Goal: Information Seeking & Learning: Learn about a topic

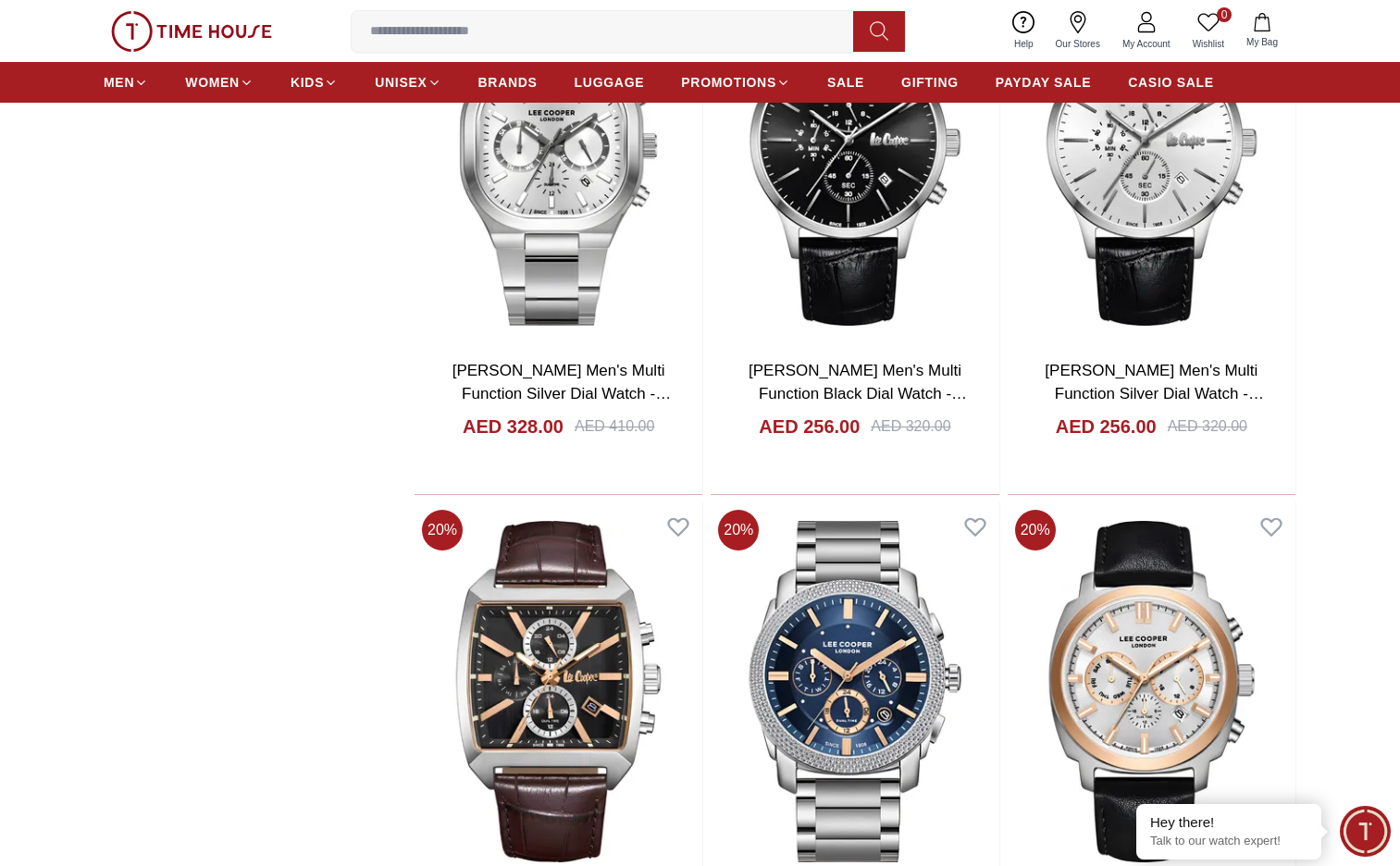
scroll to position [2590, 0]
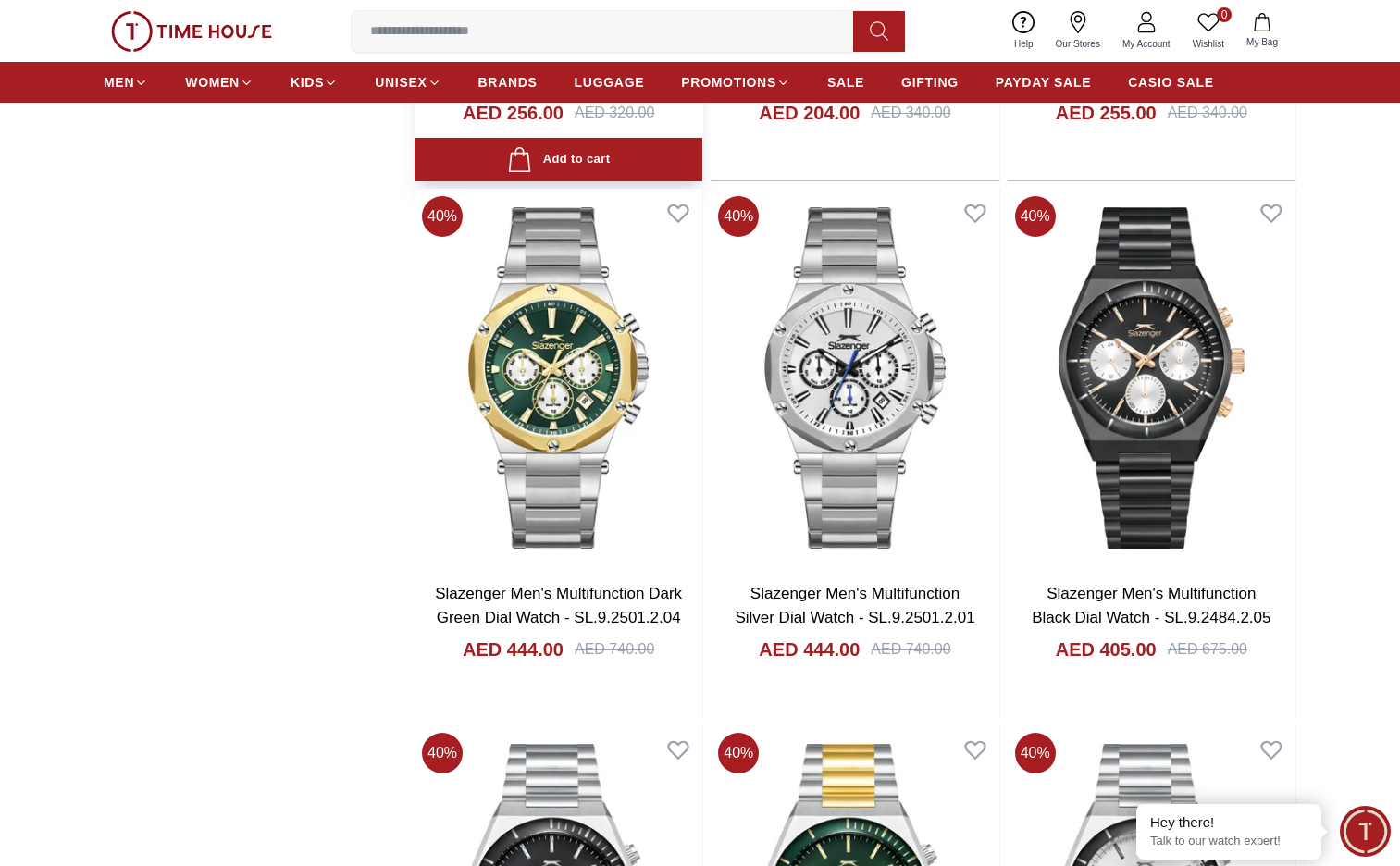
scroll to position [4441, 0]
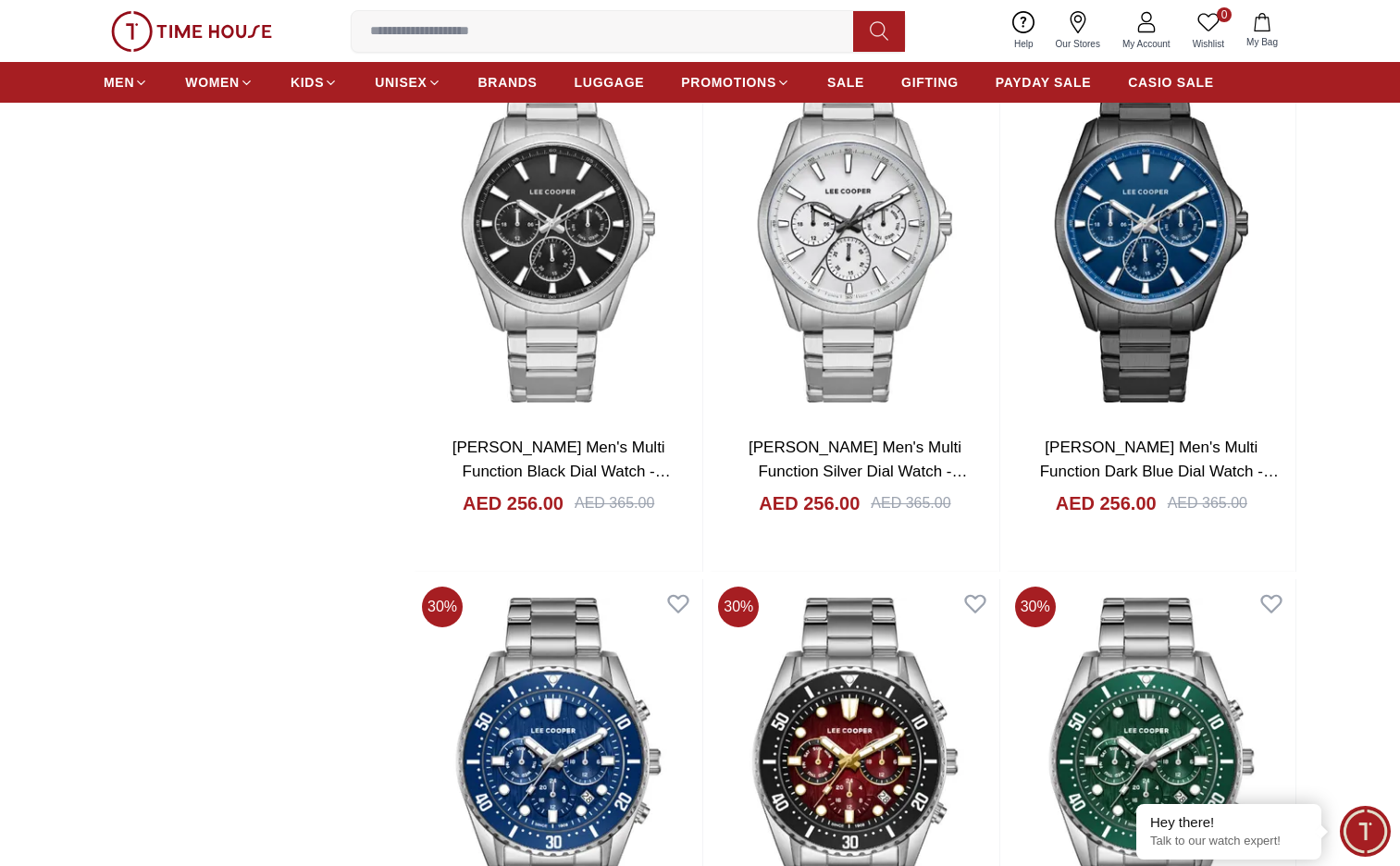
scroll to position [9899, 0]
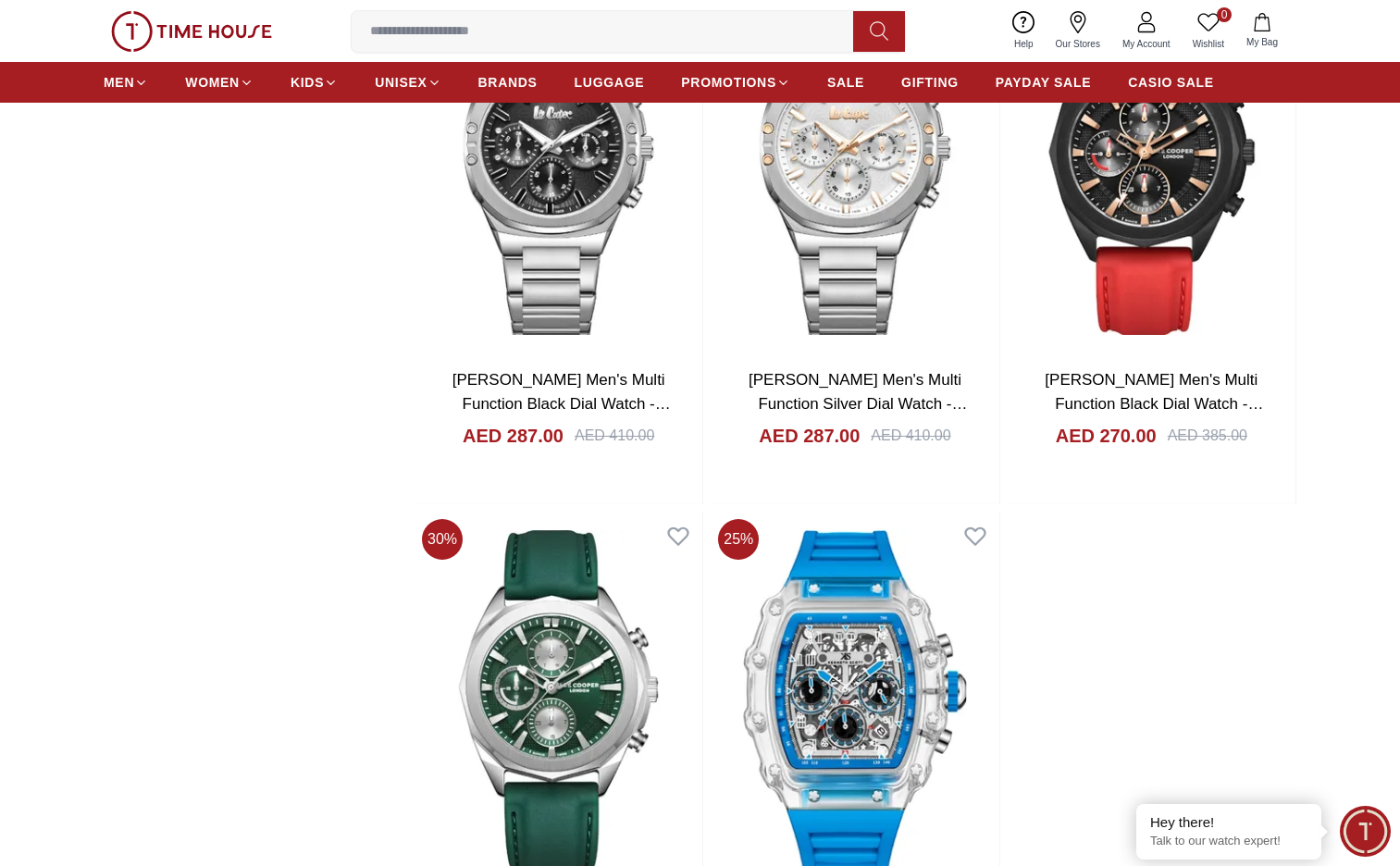
scroll to position [14062, 0]
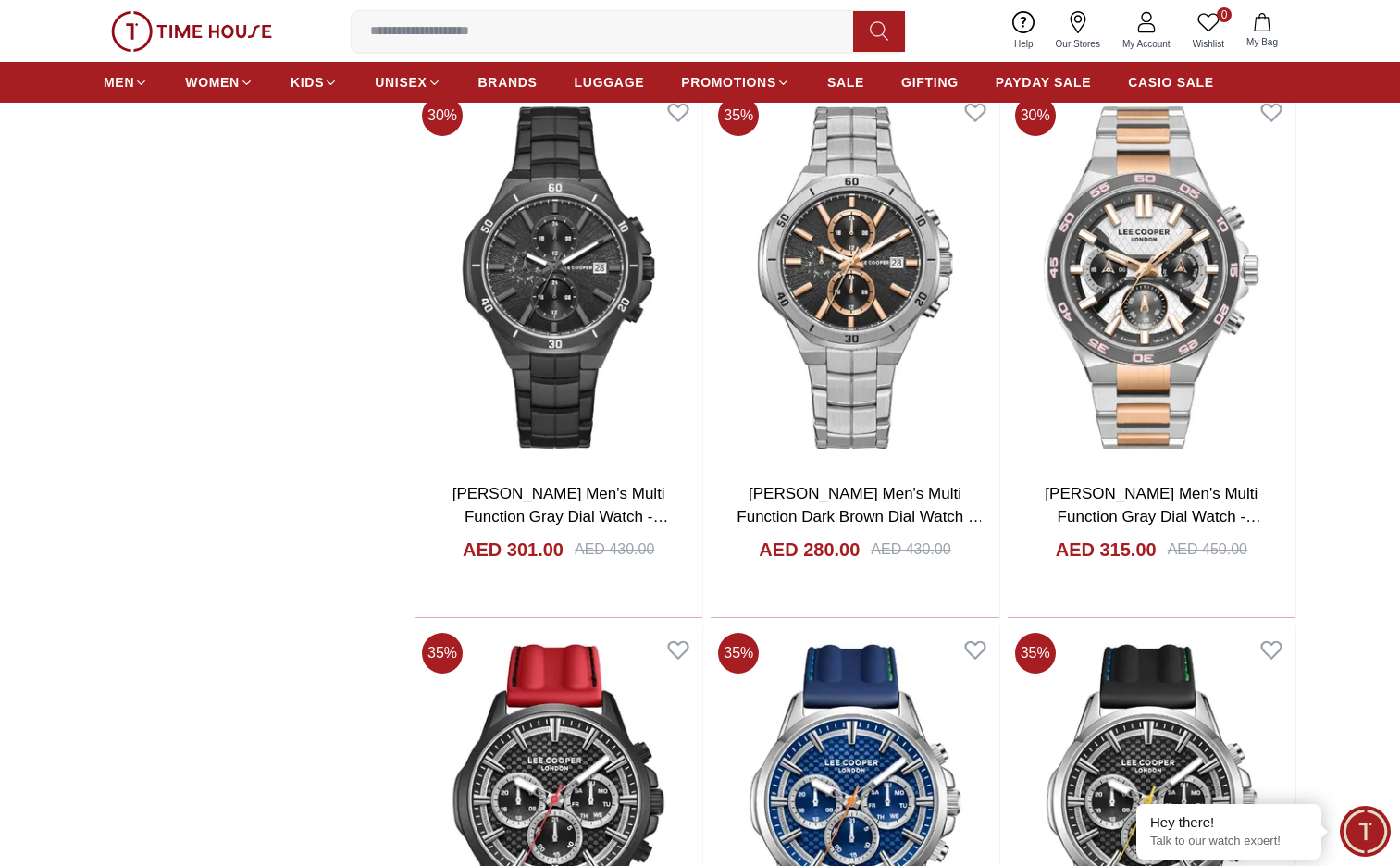
scroll to position [14710, 0]
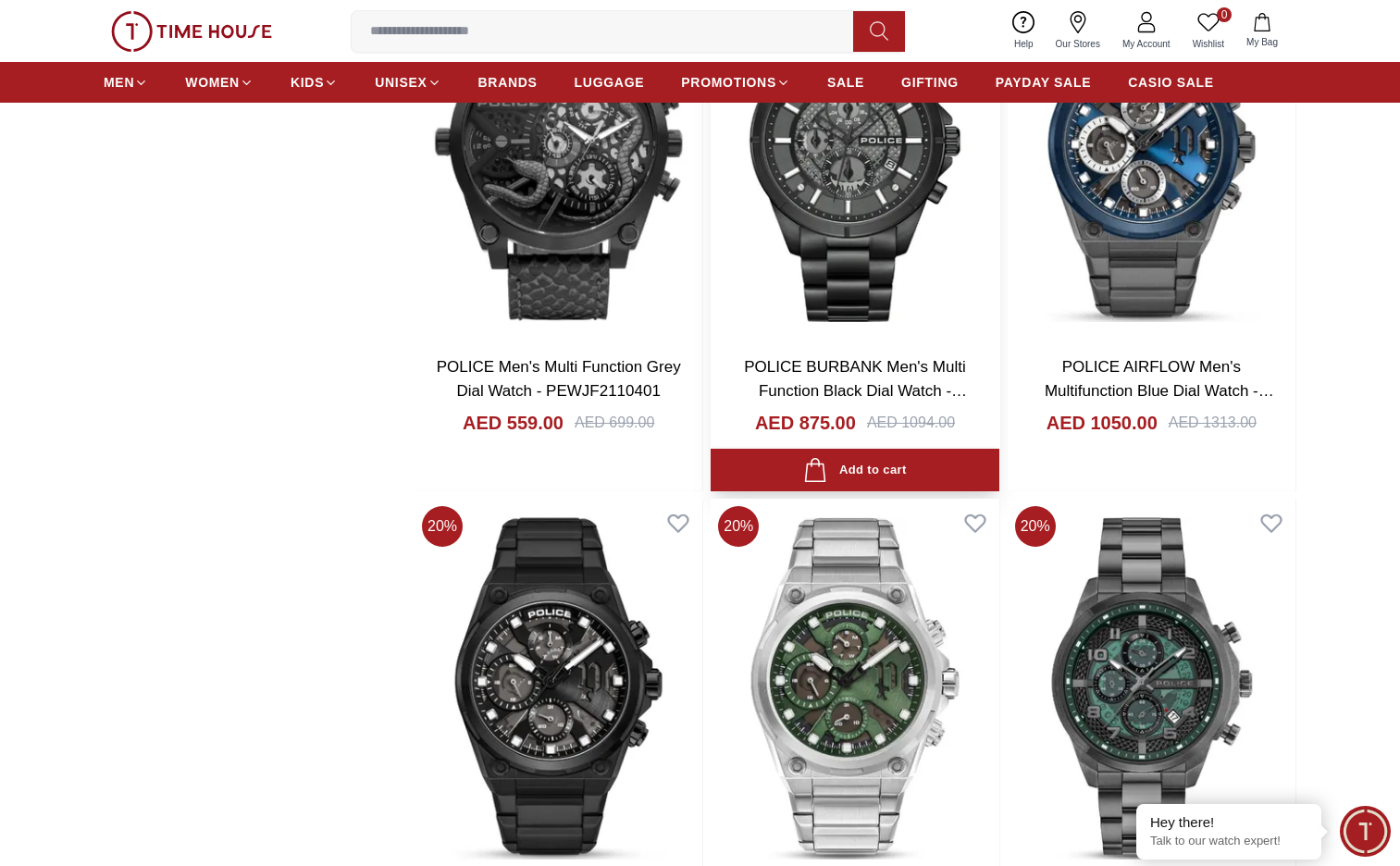
scroll to position [20806, 0]
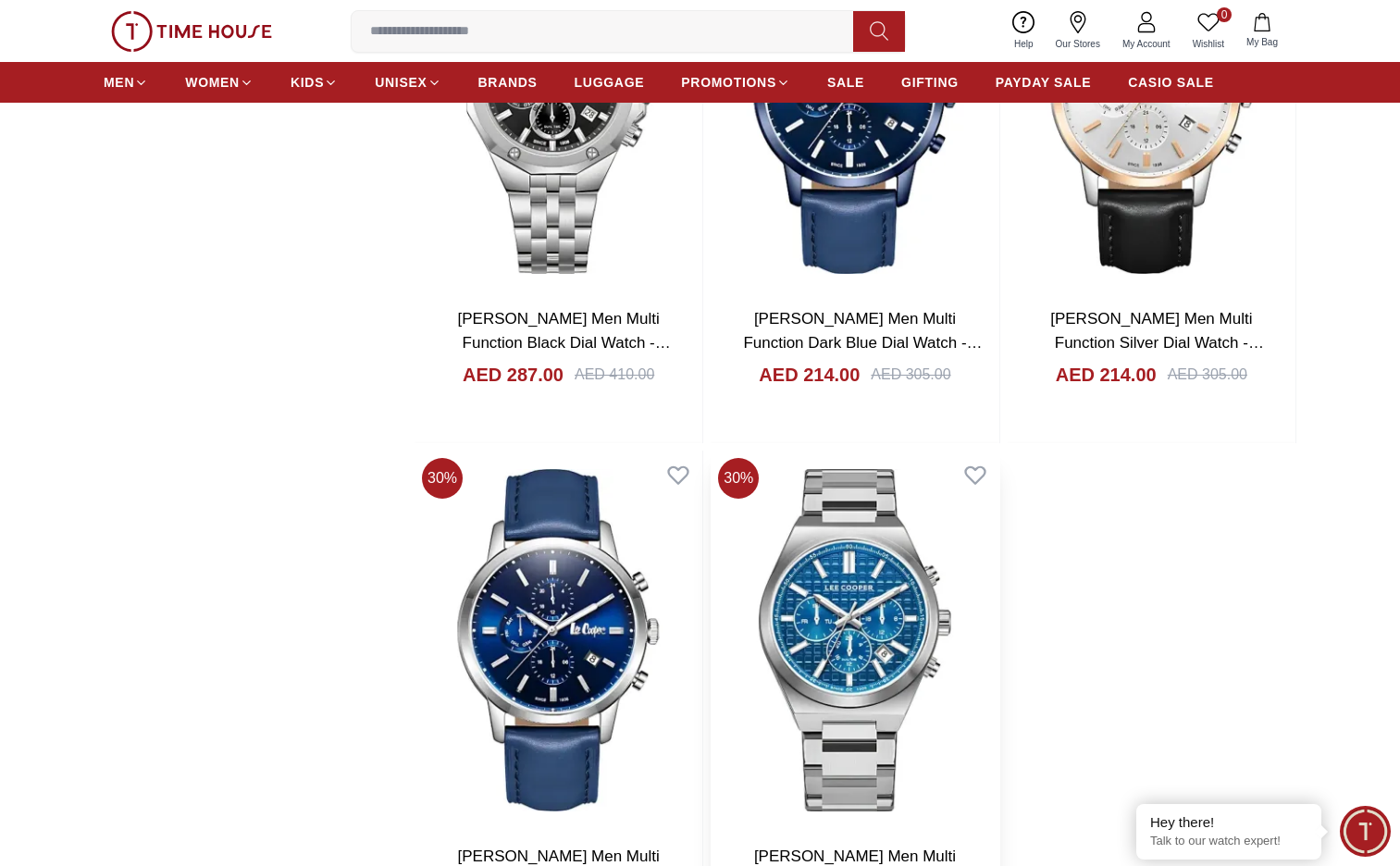
scroll to position [24701, 0]
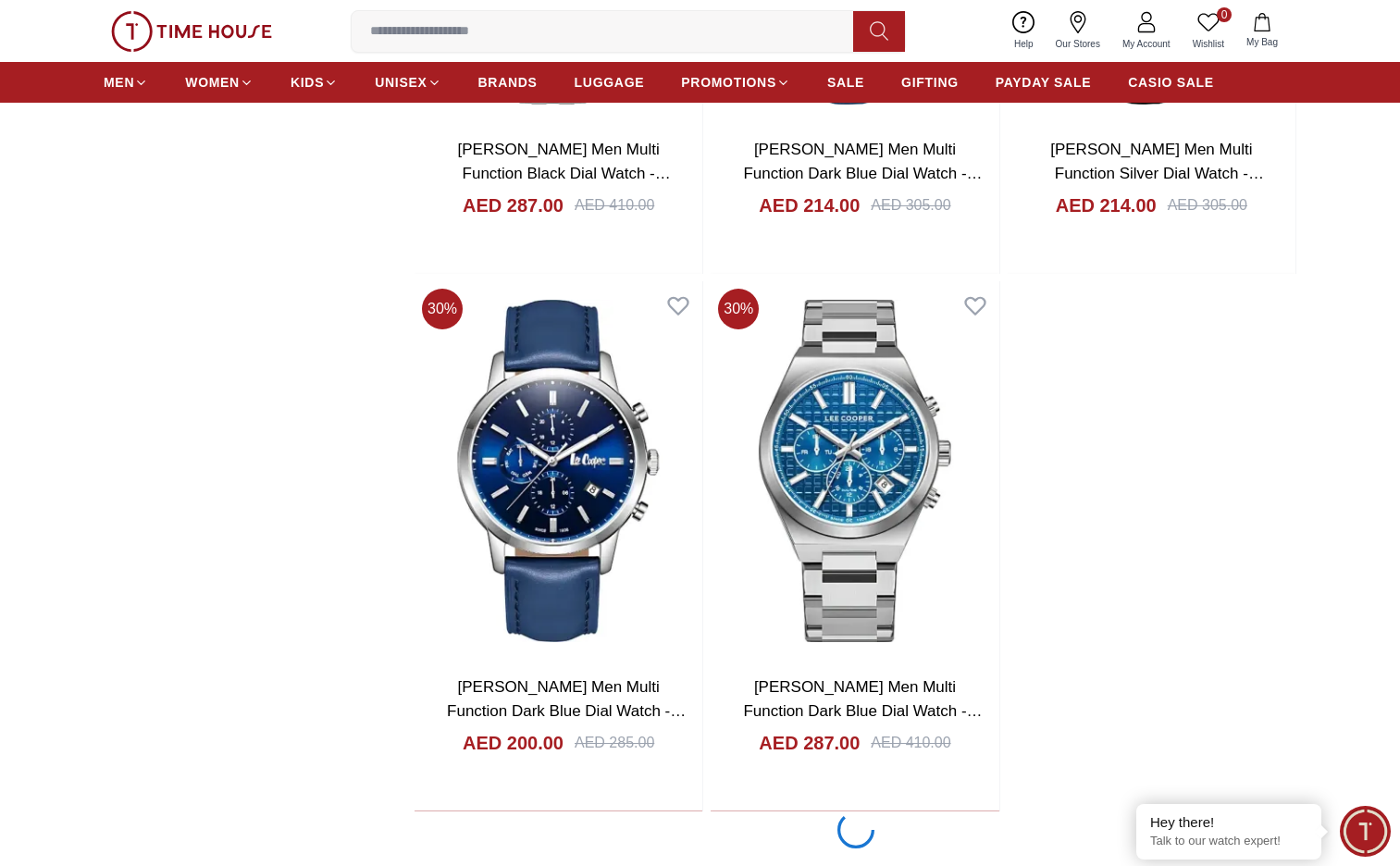
scroll to position [25398, 0]
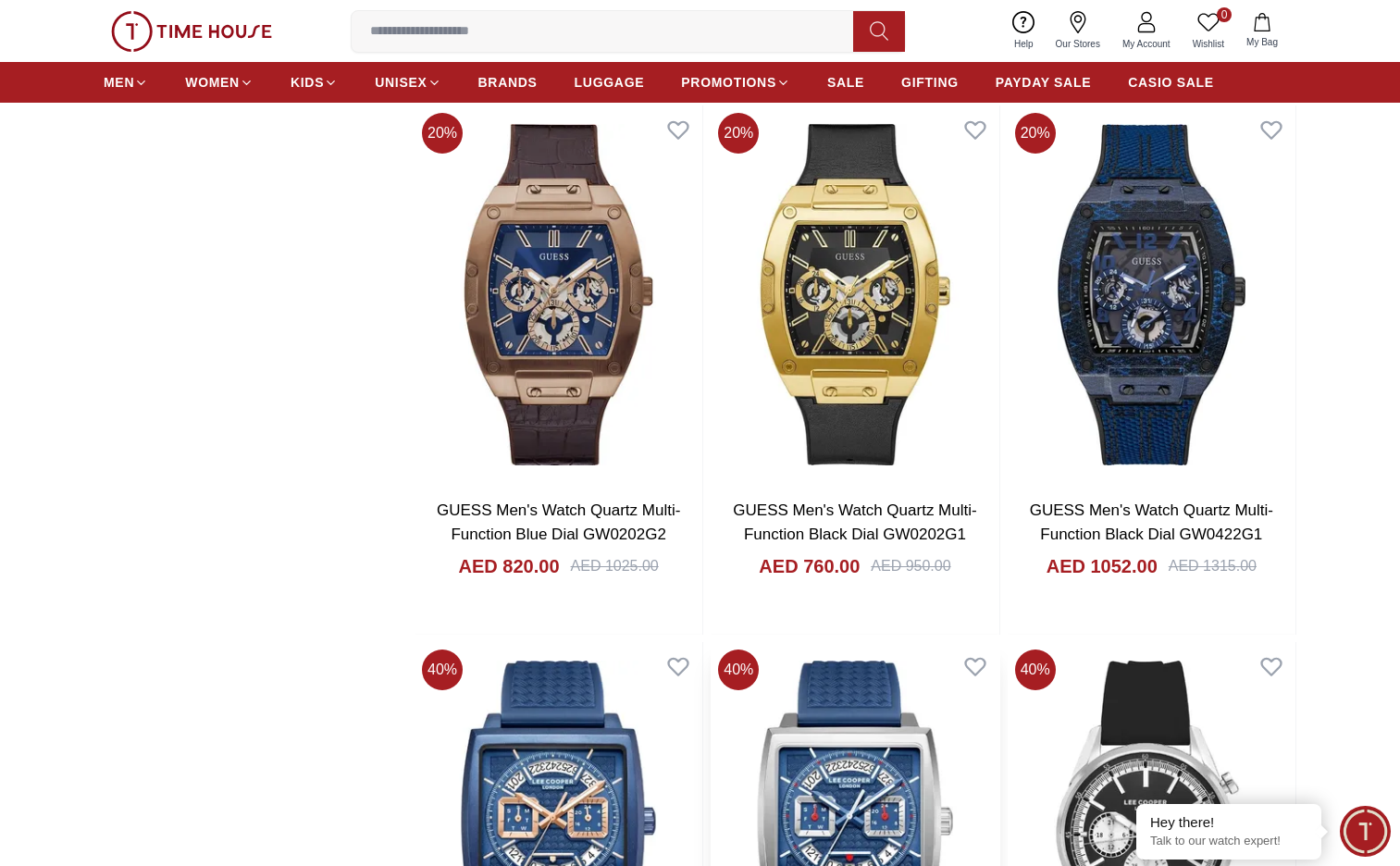
scroll to position [31412, 0]
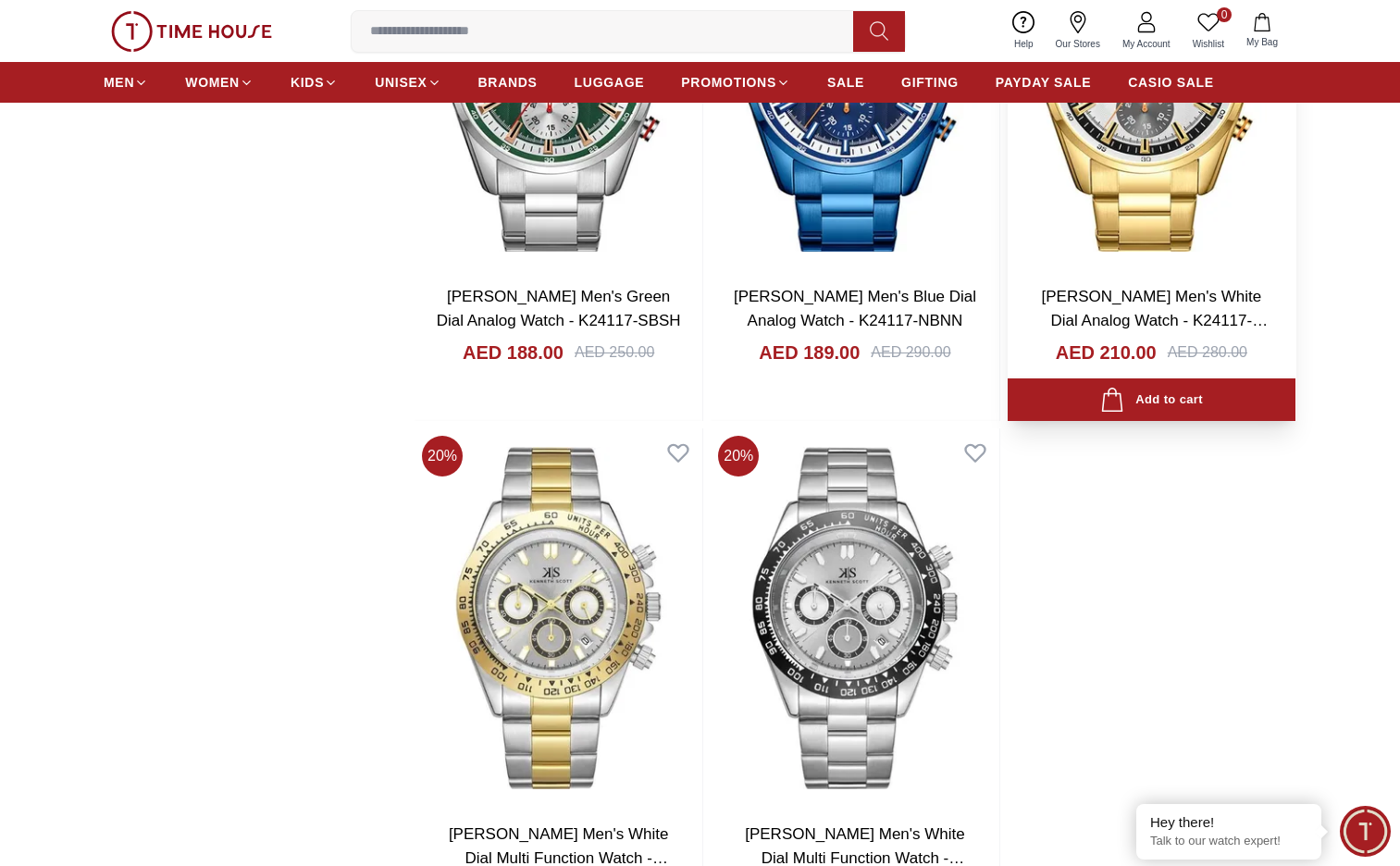
scroll to position [35372, 0]
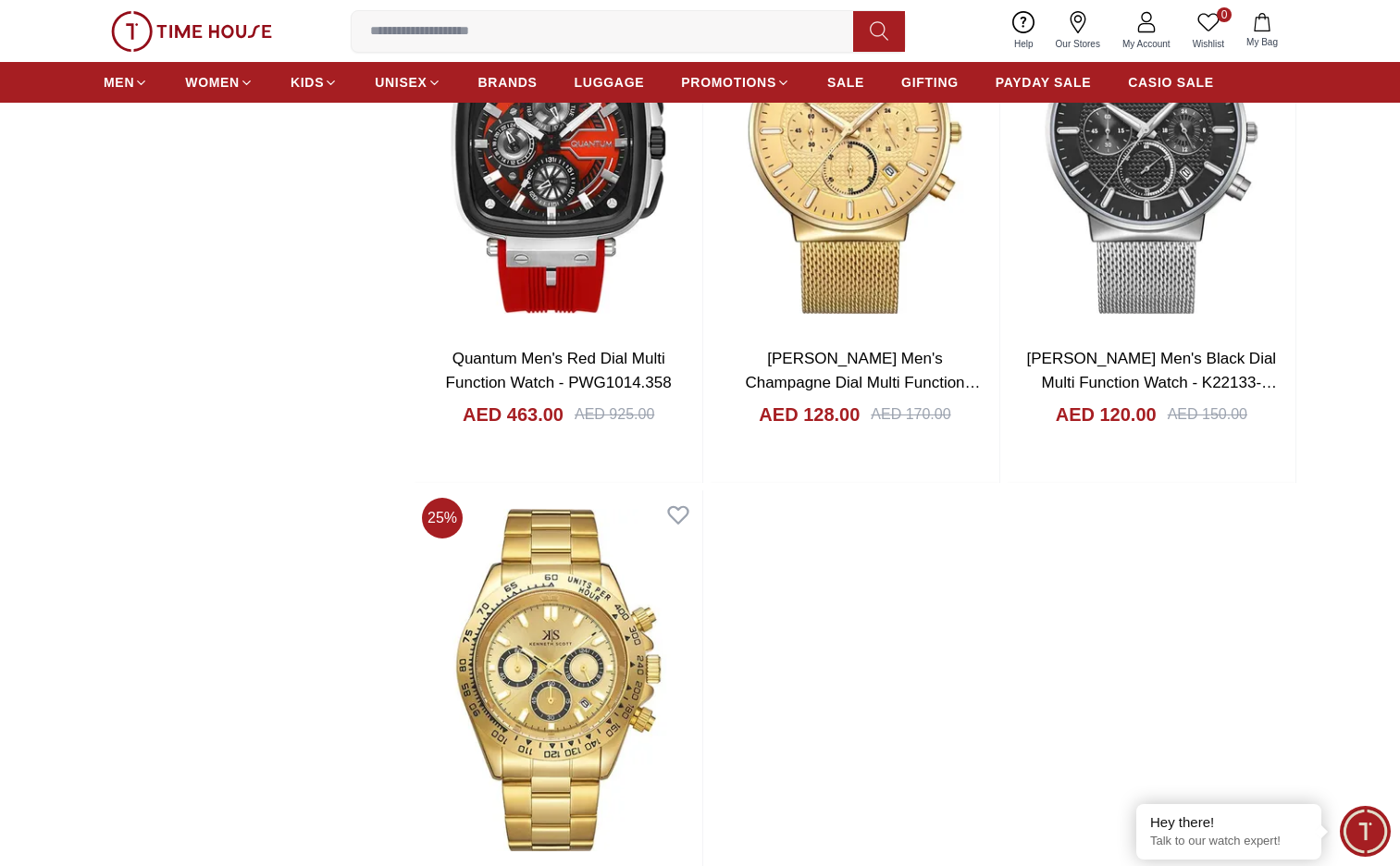
scroll to position [39044, 0]
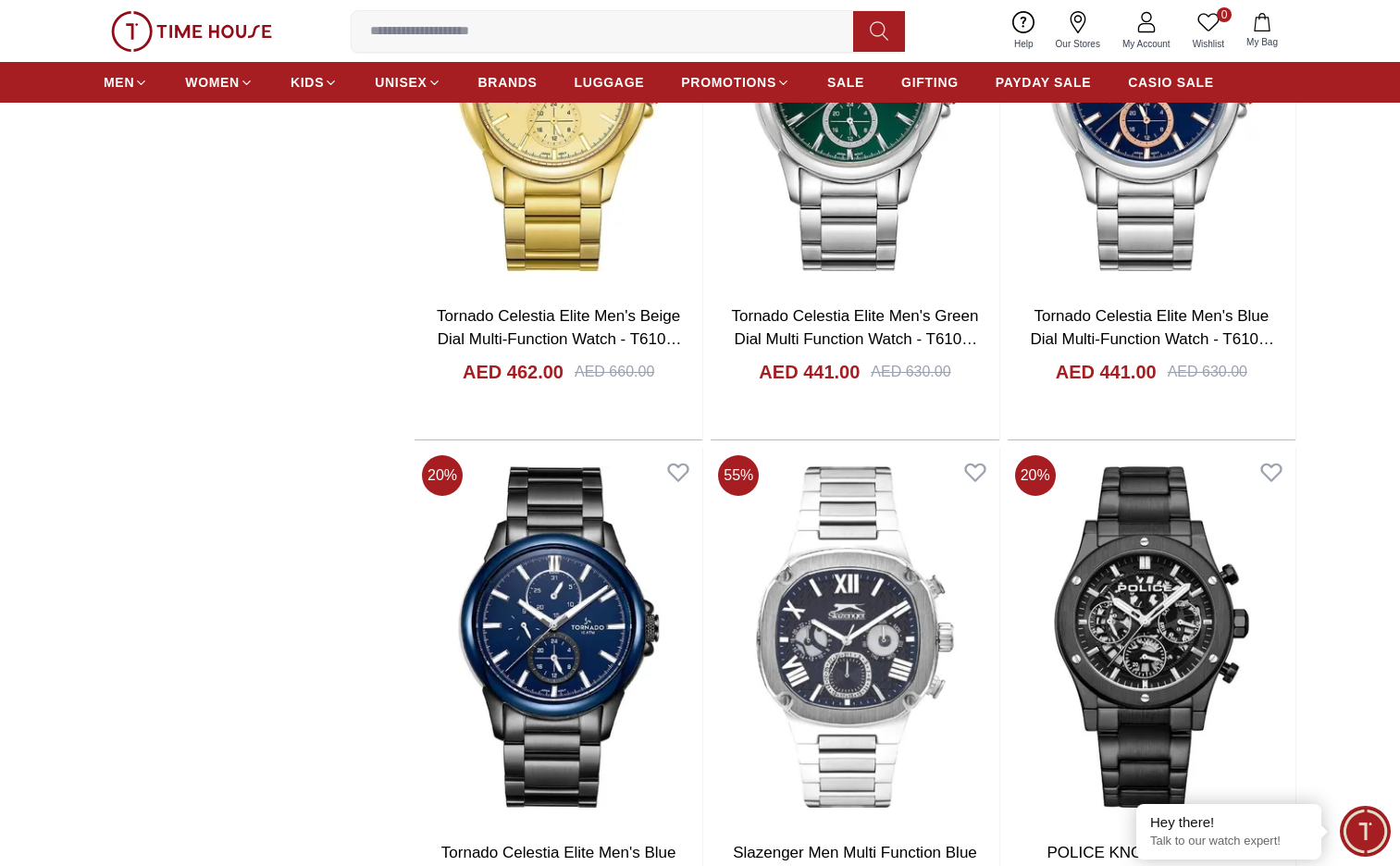
scroll to position [42318, 0]
